Goal: Register for event/course

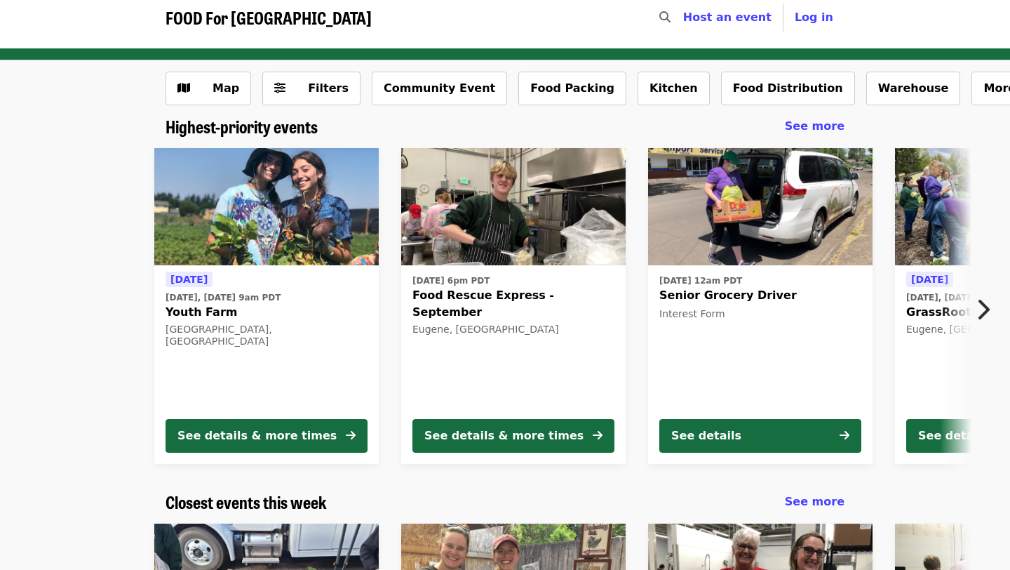
scroll to position [28, 0]
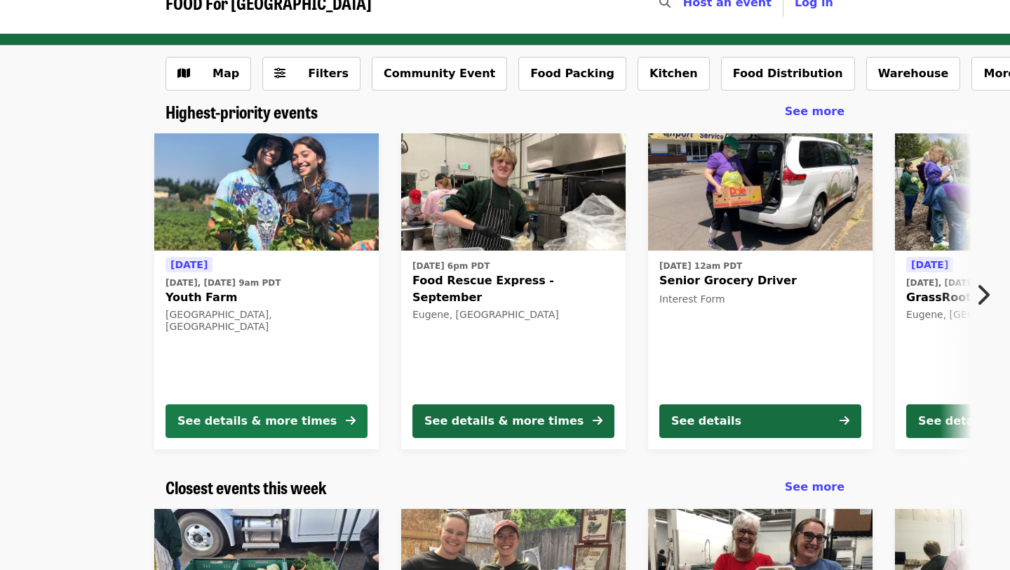
click at [252, 419] on div "See details & more times" at bounding box center [257, 421] width 159 height 17
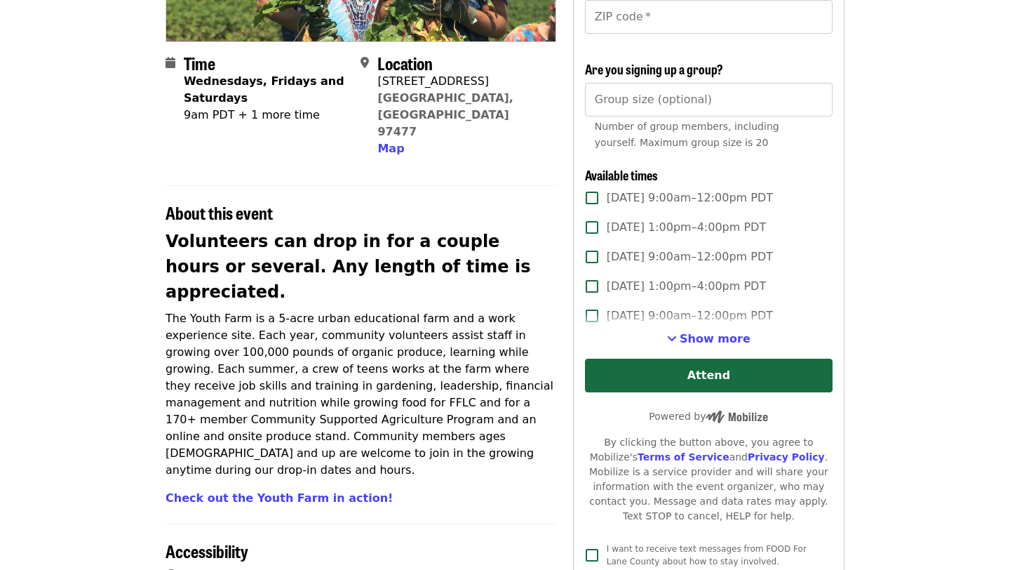
scroll to position [298, 0]
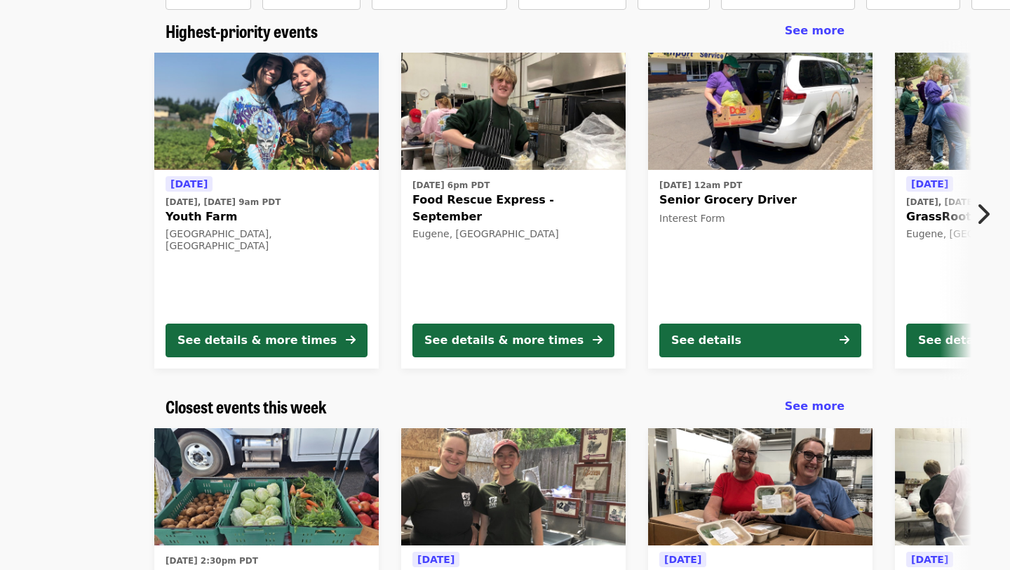
scroll to position [109, 0]
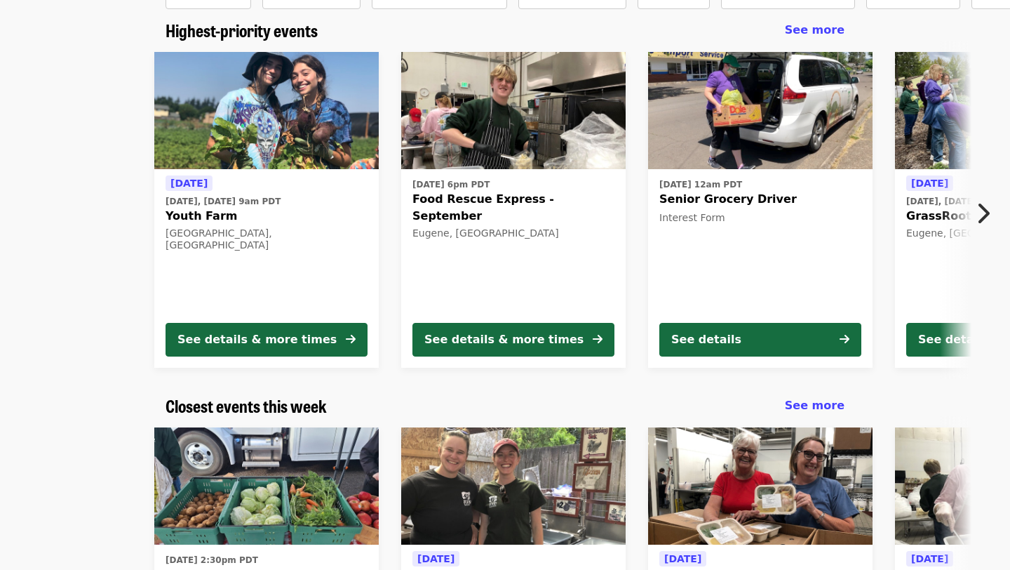
click at [981, 213] on icon "chevron-right icon" at bounding box center [983, 213] width 14 height 27
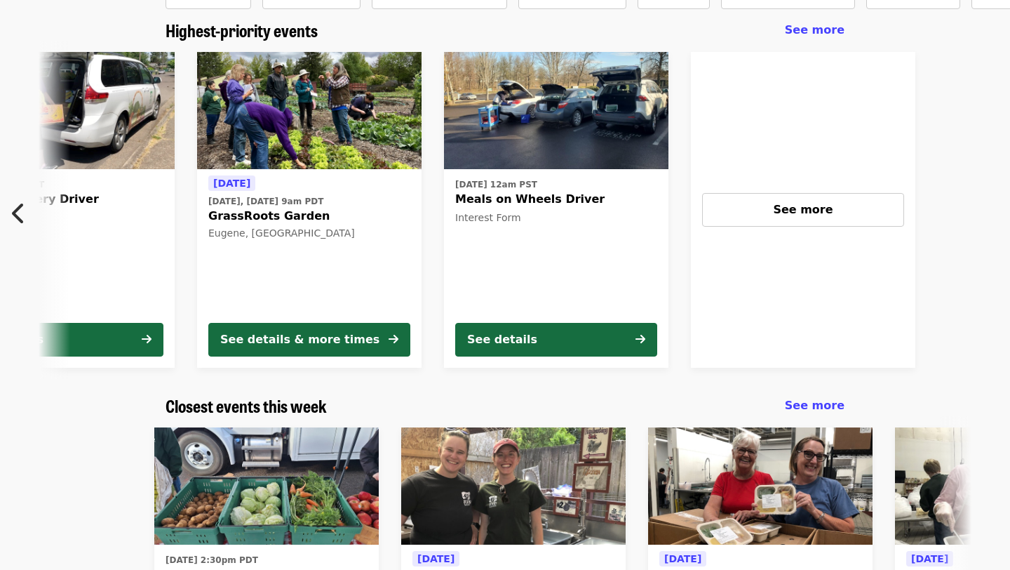
scroll to position [0, 755]
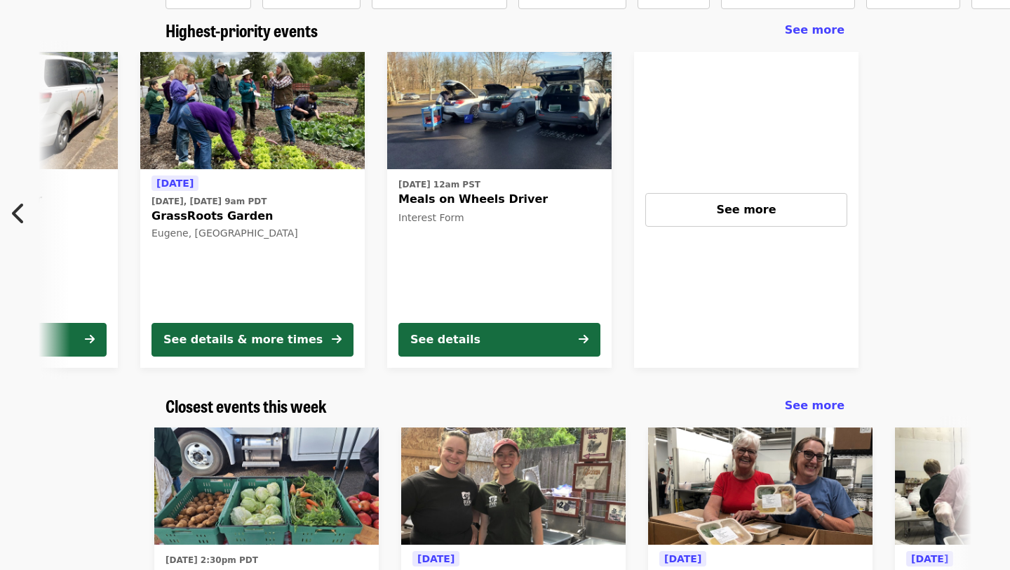
click at [20, 217] on icon "chevron-left icon" at bounding box center [19, 213] width 14 height 27
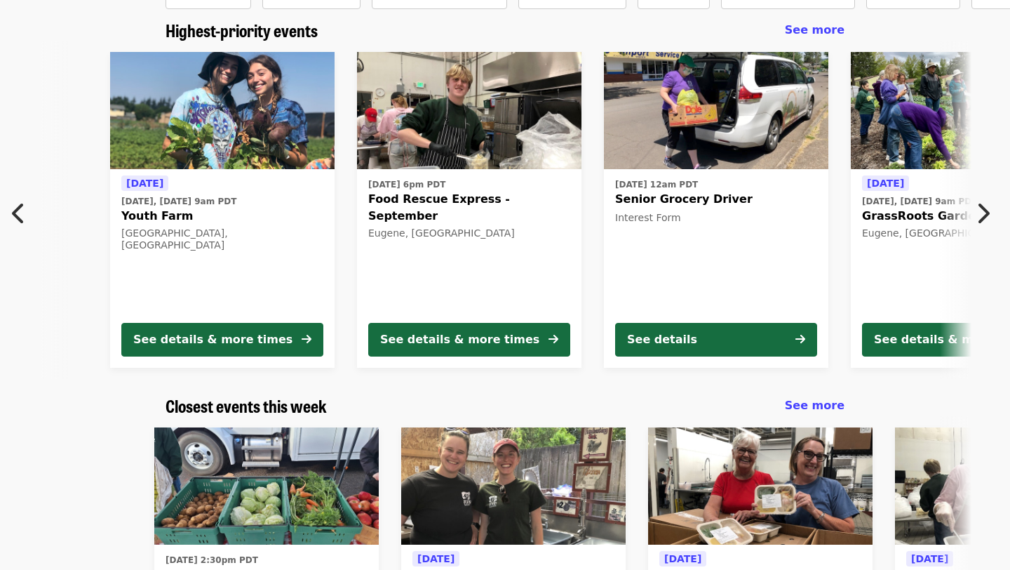
scroll to position [0, 14]
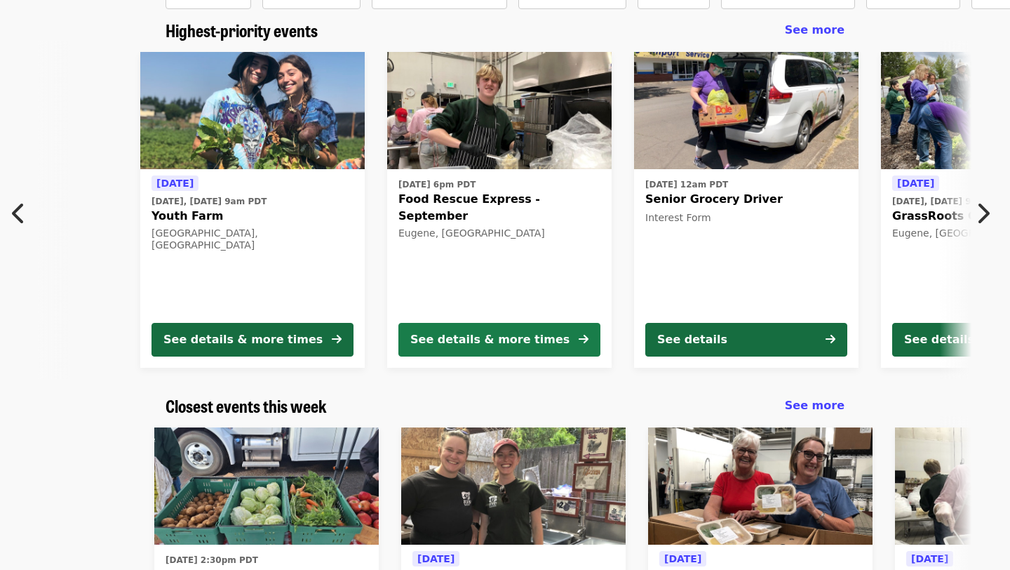
click at [425, 335] on div "See details & more times" at bounding box center [489, 339] width 159 height 17
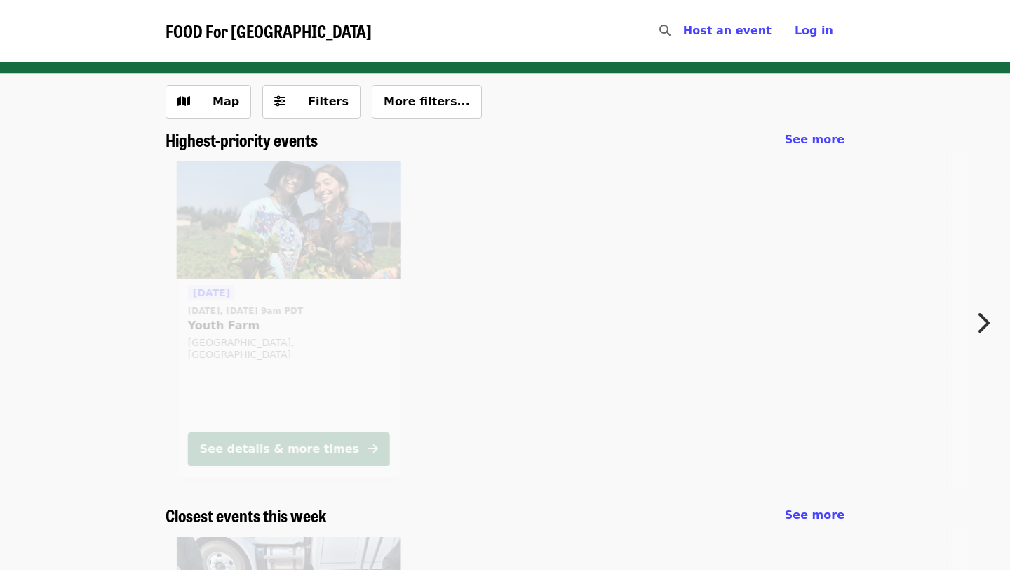
scroll to position [109, 0]
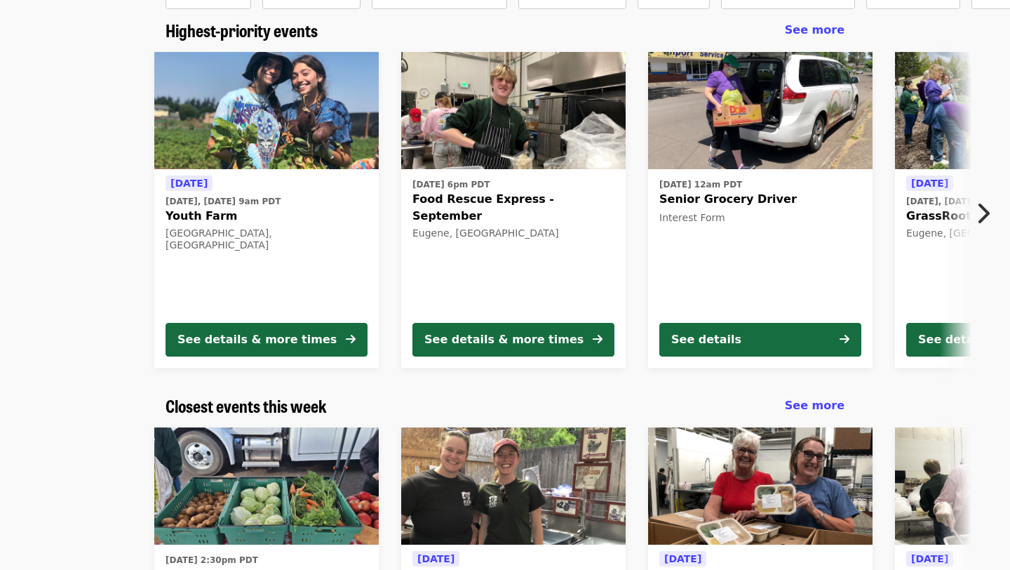
click at [984, 207] on icon "chevron-right icon" at bounding box center [983, 213] width 14 height 27
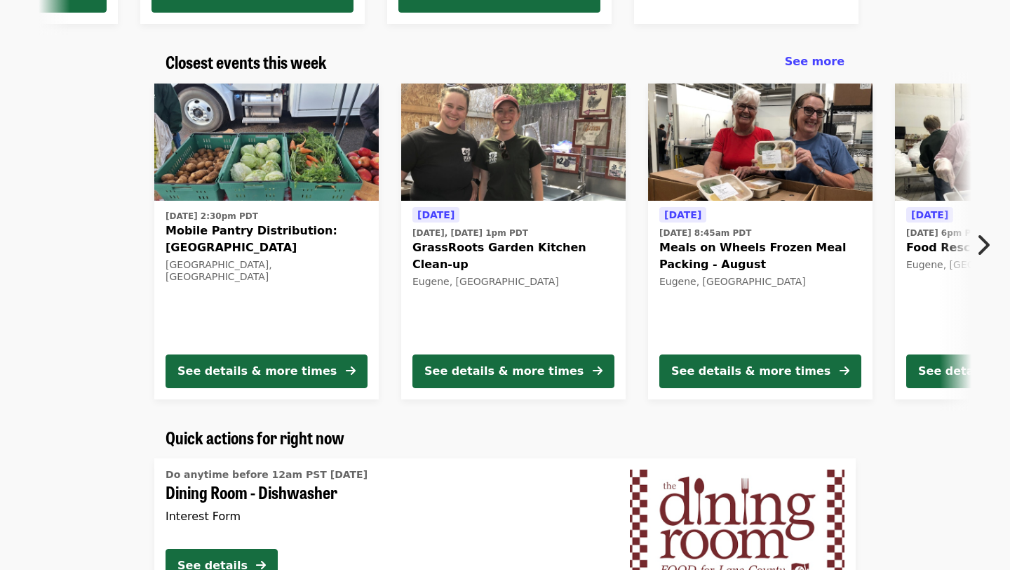
scroll to position [455, 0]
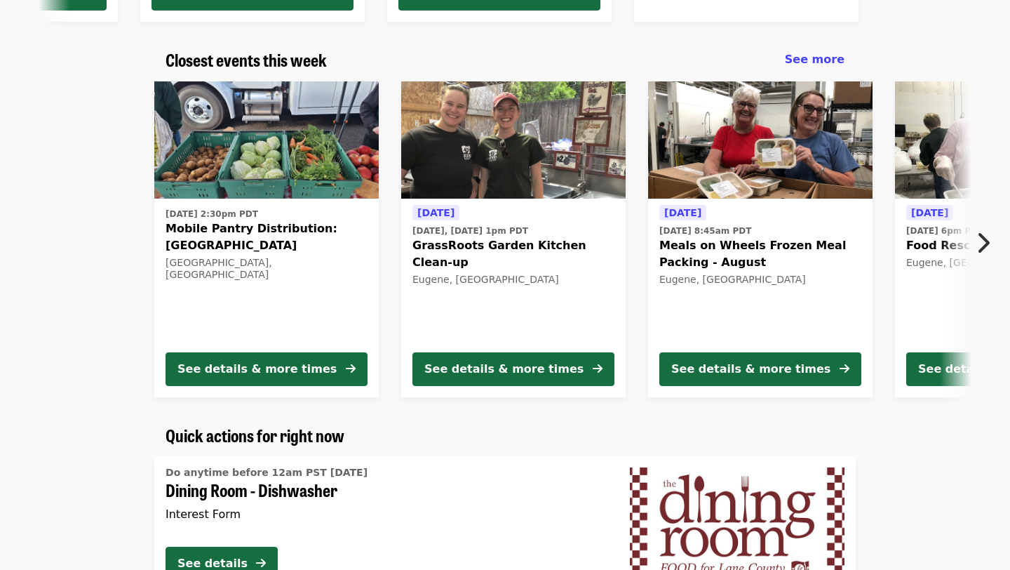
click at [981, 243] on icon "chevron-right icon" at bounding box center [983, 242] width 14 height 27
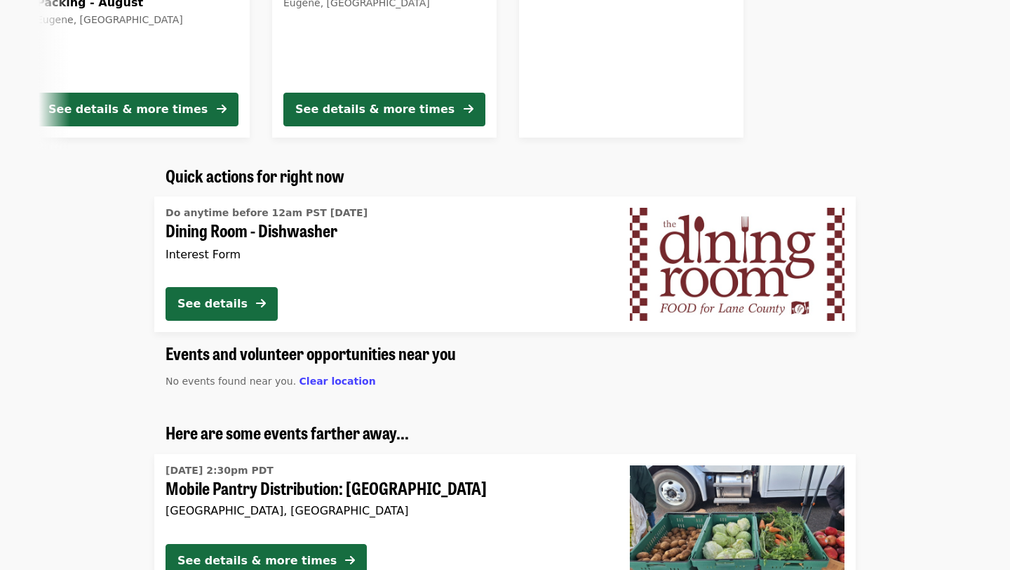
scroll to position [736, 0]
